Goal: Register for event/course

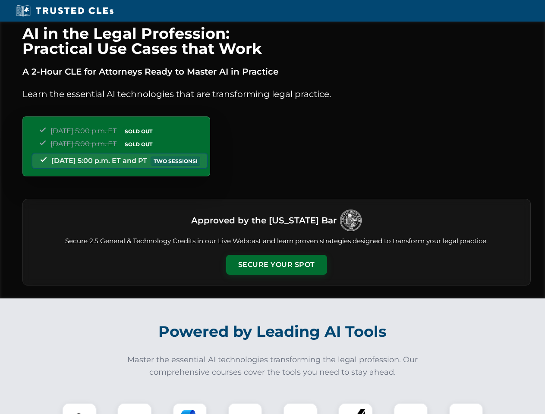
click at [276, 265] on button "Secure Your Spot" at bounding box center [276, 265] width 101 height 20
click at [79, 408] on img at bounding box center [79, 419] width 25 height 25
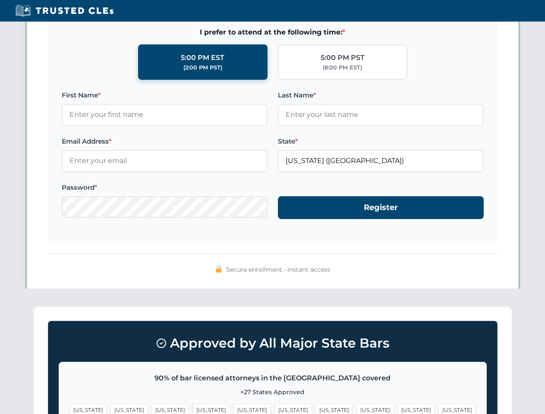
click at [315, 408] on span "[US_STATE]" at bounding box center [334, 410] width 38 height 13
click at [397, 408] on span "[US_STATE]" at bounding box center [416, 410] width 38 height 13
